Goal: Transaction & Acquisition: Subscribe to service/newsletter

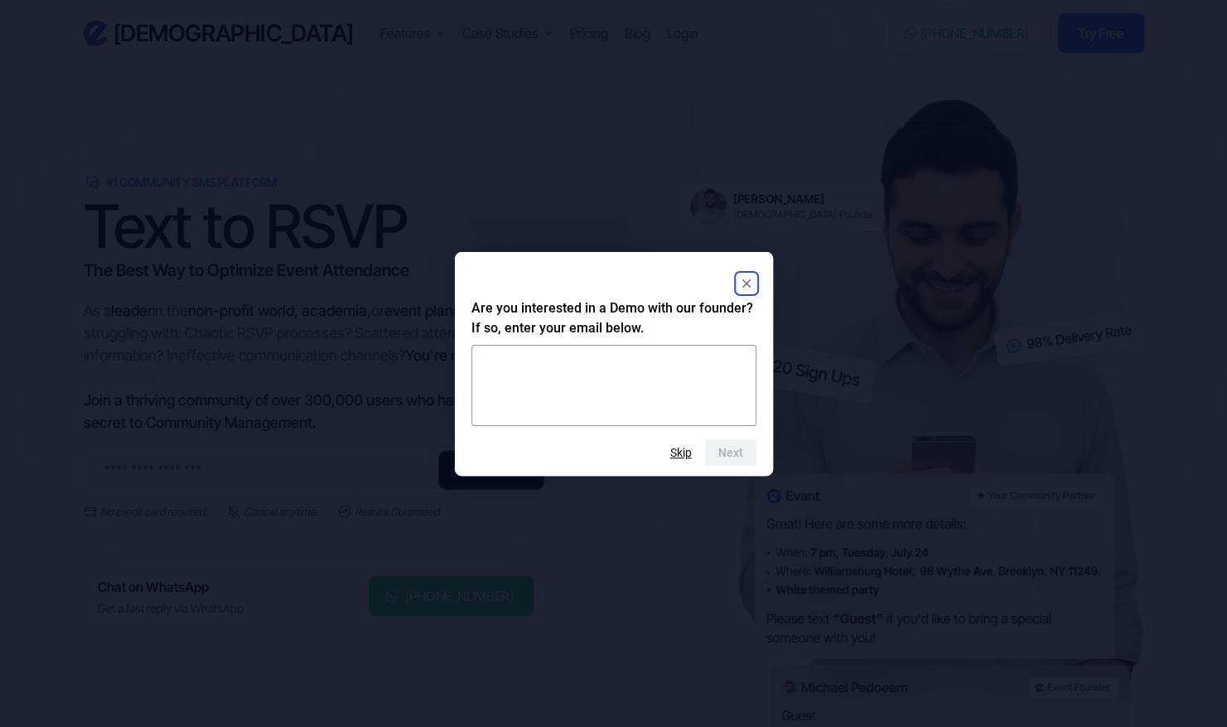
click at [735, 283] on div at bounding box center [614, 283] width 285 height 30
click at [739, 285] on rect "Close" at bounding box center [747, 283] width 20 height 20
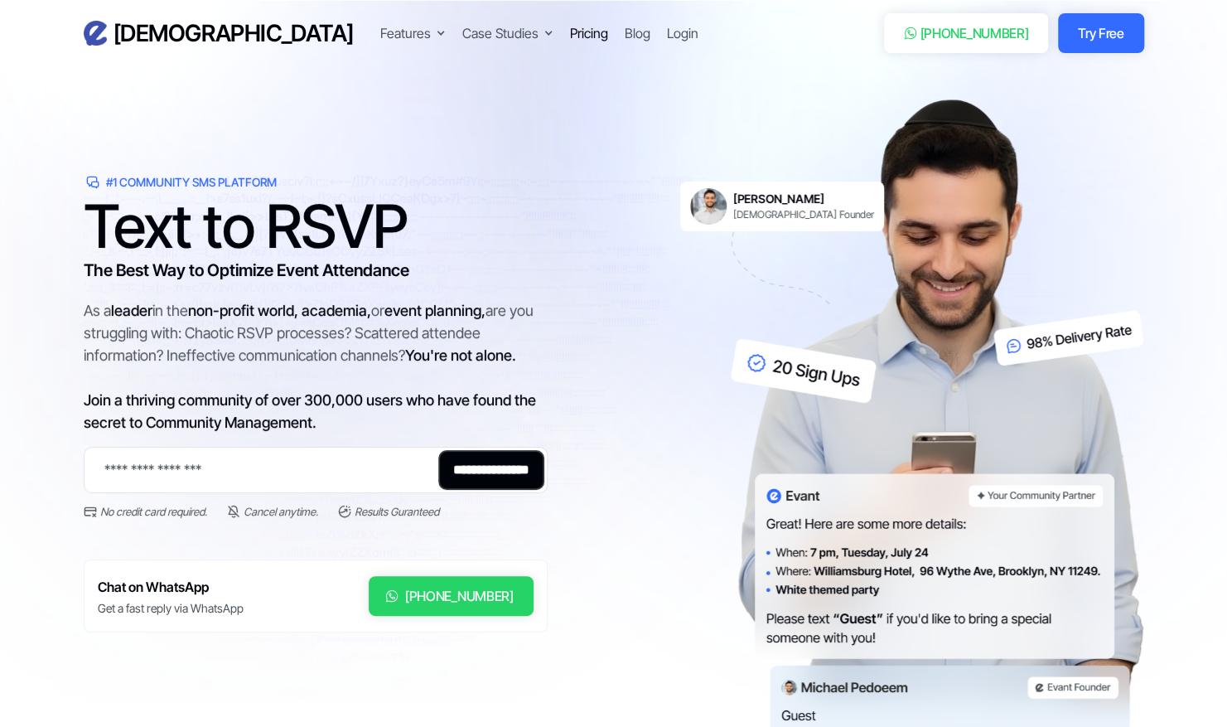
click at [570, 35] on div "Pricing" at bounding box center [589, 33] width 38 height 20
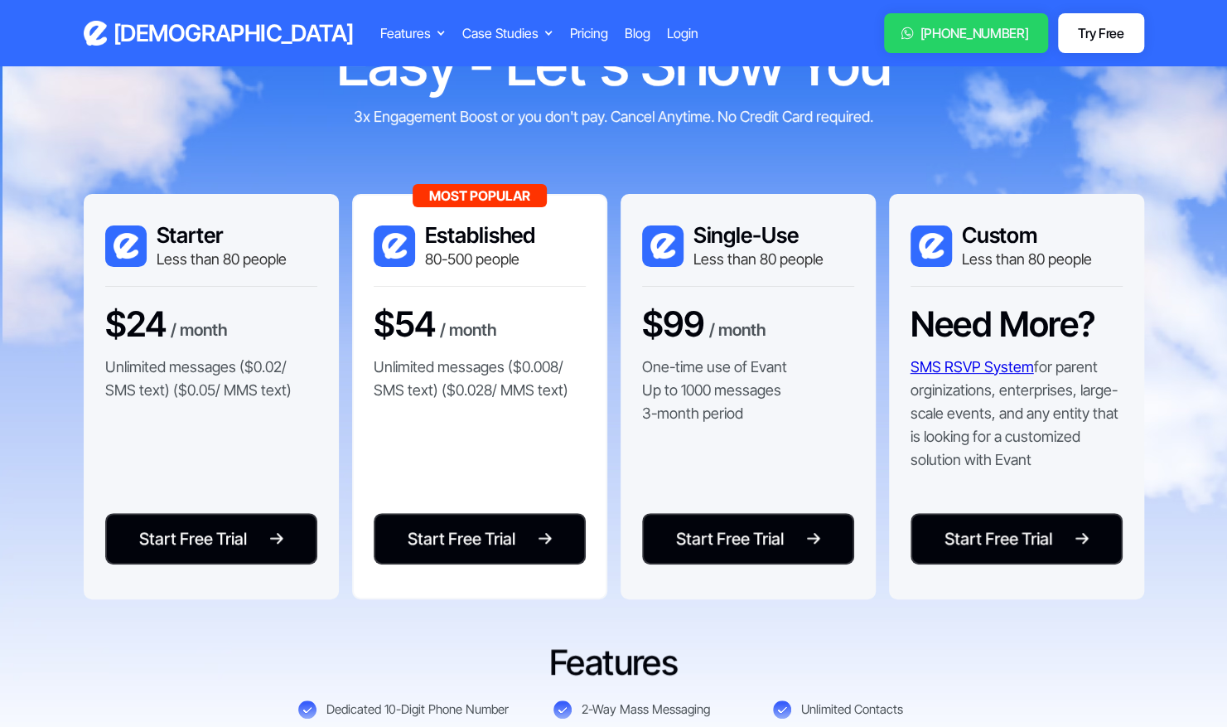
scroll to position [159, 0]
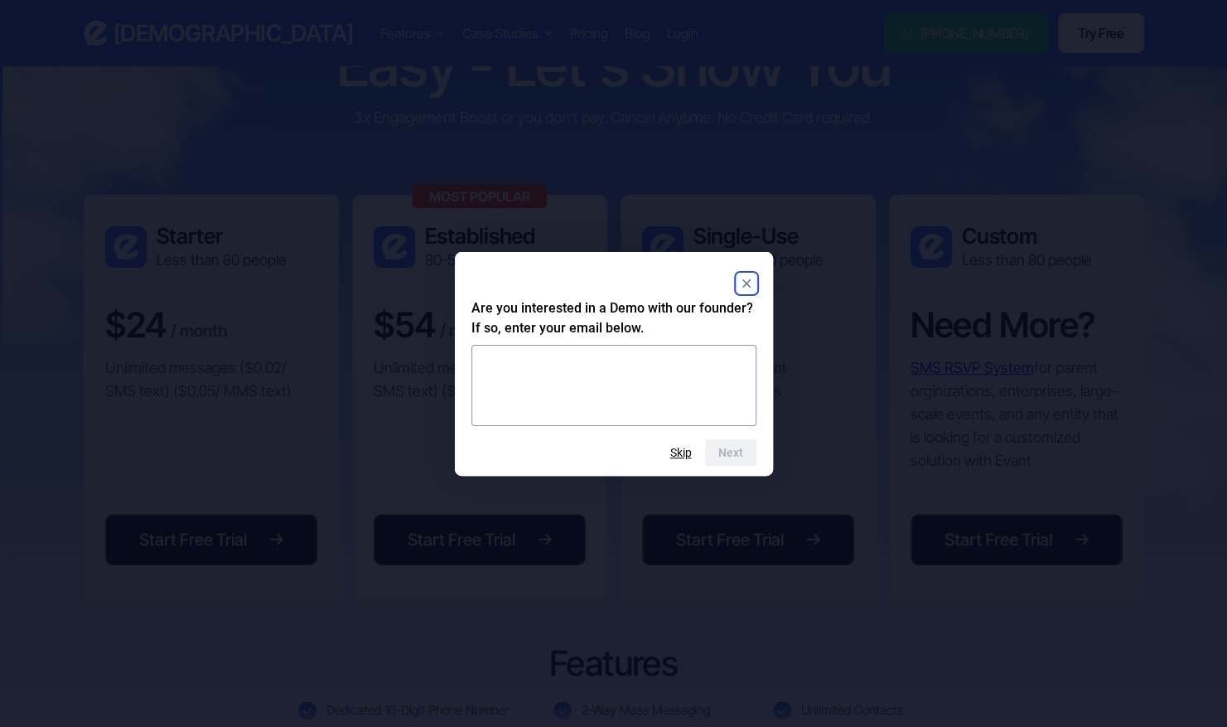
click at [748, 279] on rect "Close" at bounding box center [747, 283] width 20 height 20
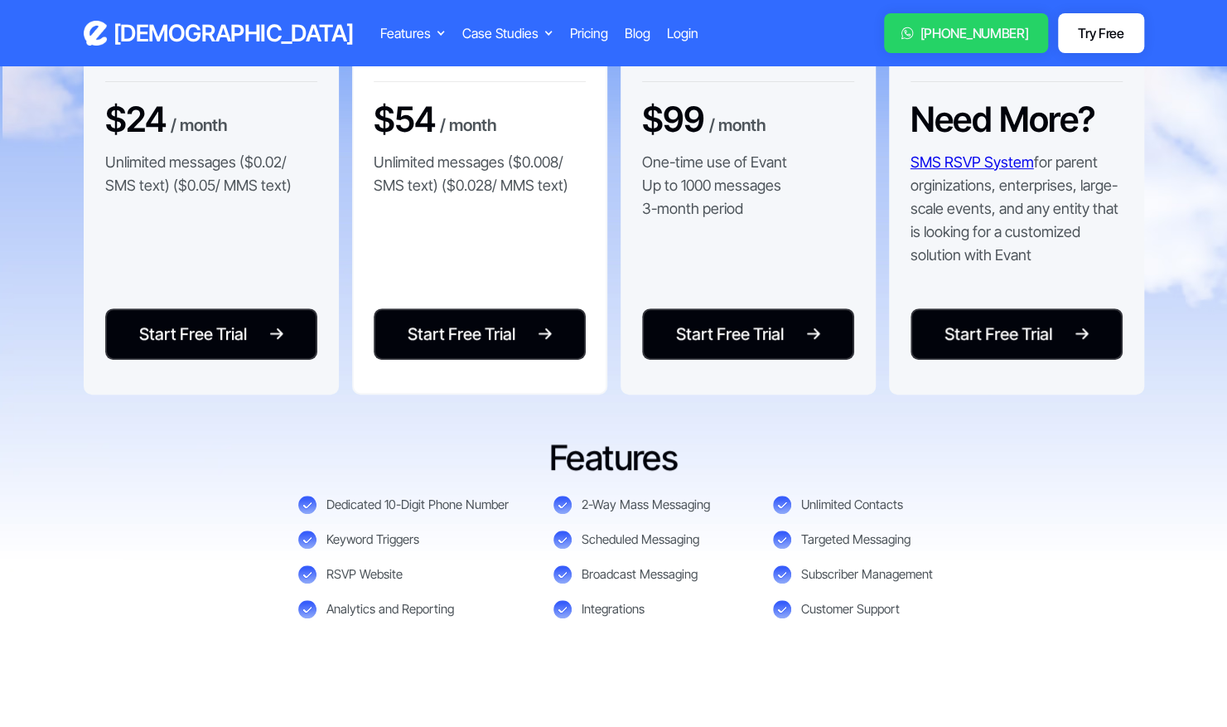
scroll to position [367, 0]
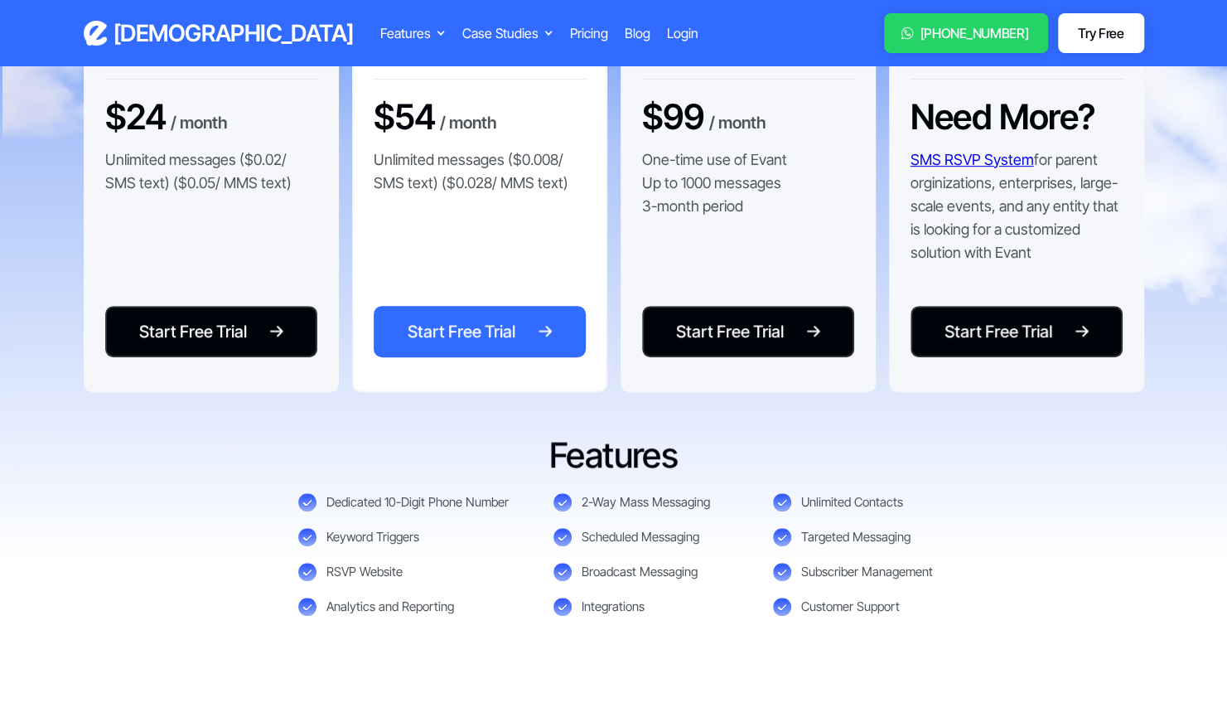
click at [435, 328] on div "Start Free Trial" at bounding box center [462, 331] width 108 height 25
